Goal: Go to known website: Access a specific website the user already knows

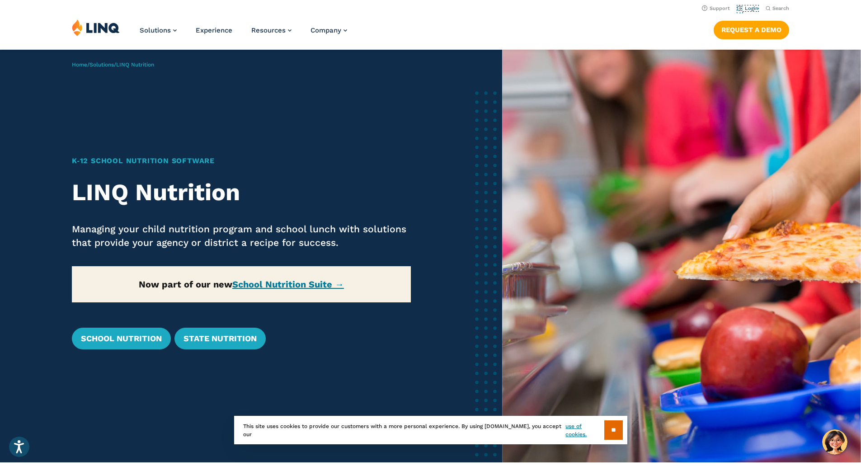
click at [743, 5] on link "Login" at bounding box center [747, 8] width 21 height 6
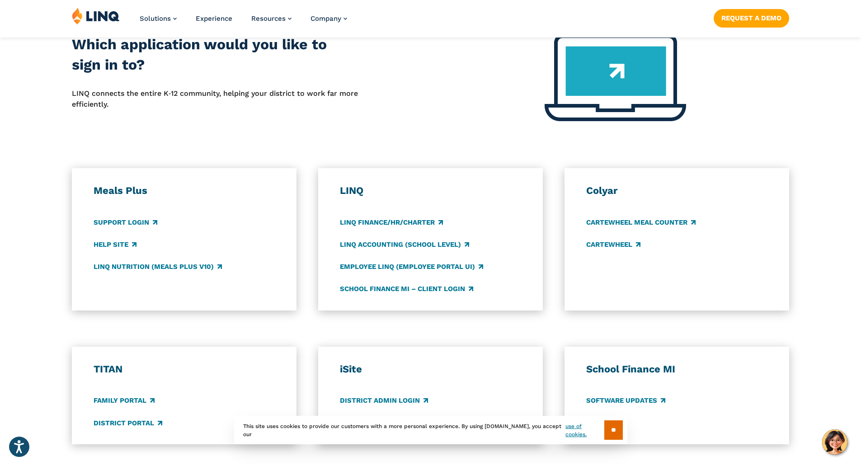
scroll to position [497, 0]
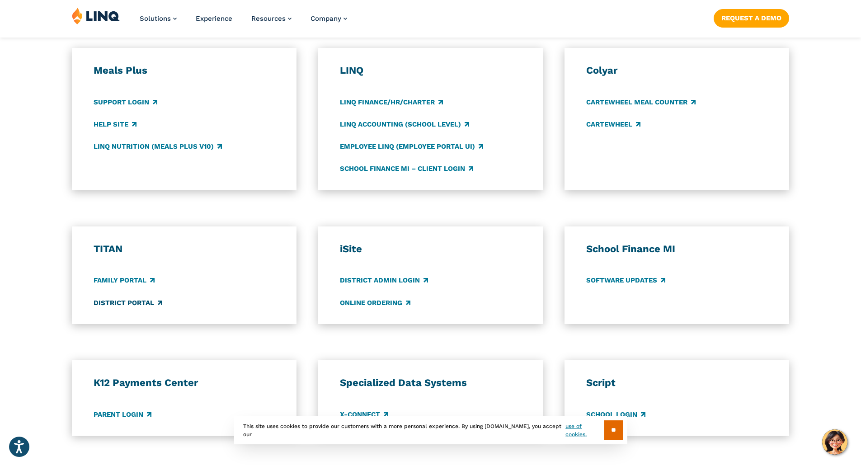
click at [108, 302] on link "District Portal" at bounding box center [128, 303] width 69 height 10
